Goal: Task Accomplishment & Management: Manage account settings

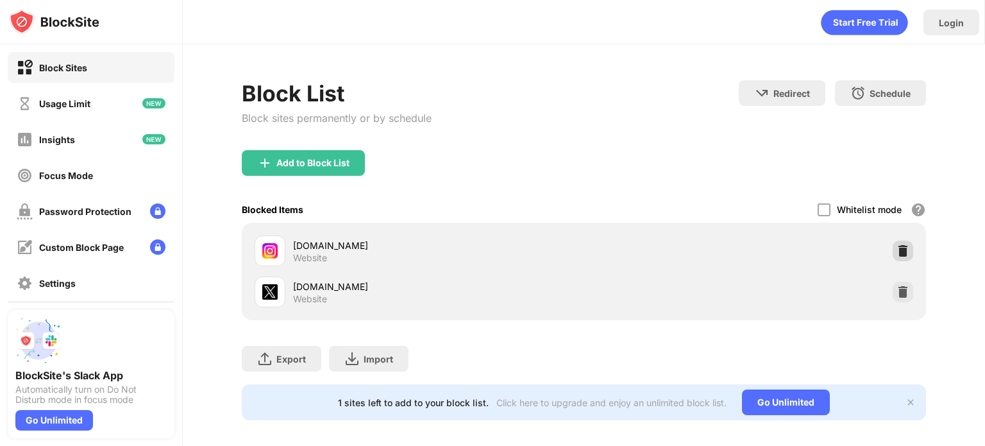
click at [893, 252] on div "instagram.com Website" at bounding box center [583, 250] width 669 height 41
click at [897, 252] on img at bounding box center [903, 250] width 13 height 13
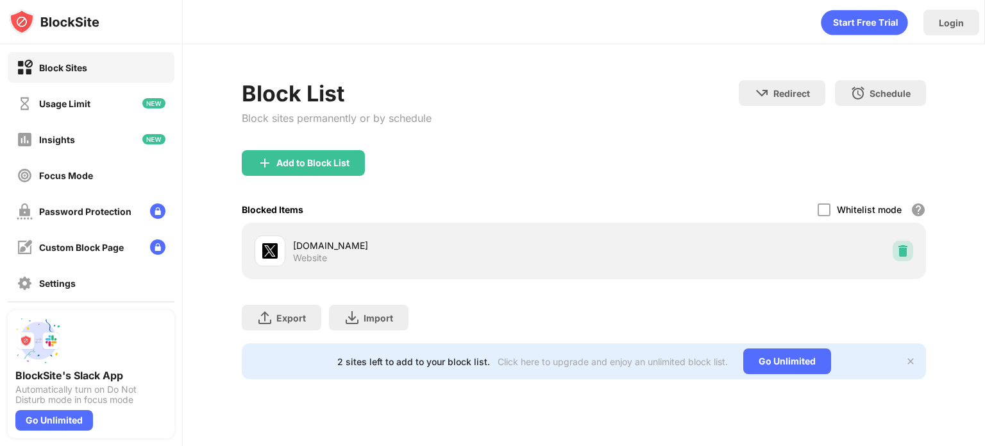
click at [904, 250] on img at bounding box center [903, 250] width 13 height 13
